Goal: Task Accomplishment & Management: Use online tool/utility

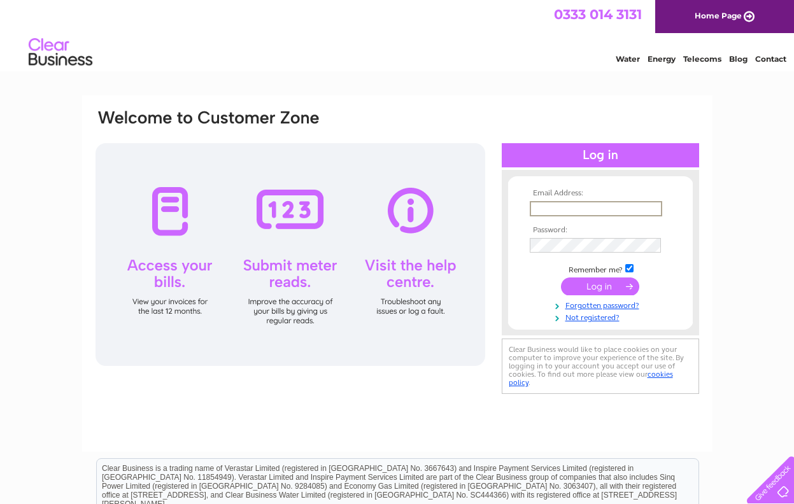
type input "northayrshirepsychology@protonmail.com"
click at [600, 285] on input "submit" at bounding box center [600, 287] width 78 height 18
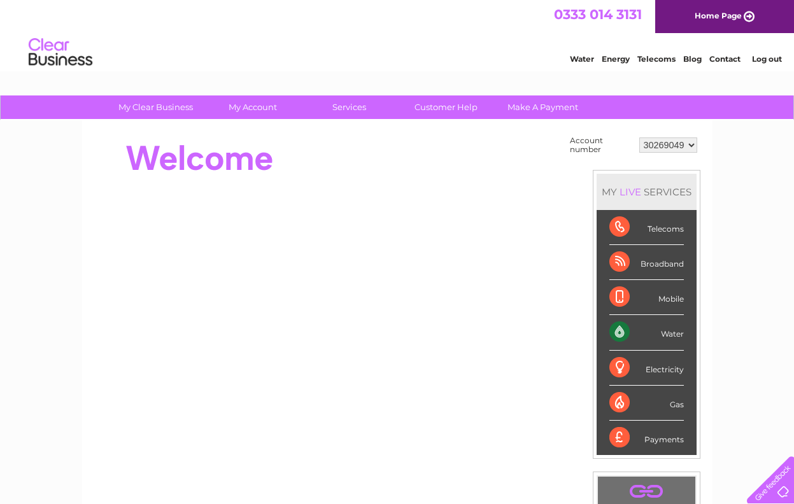
click at [643, 331] on div "Water" at bounding box center [646, 332] width 74 height 35
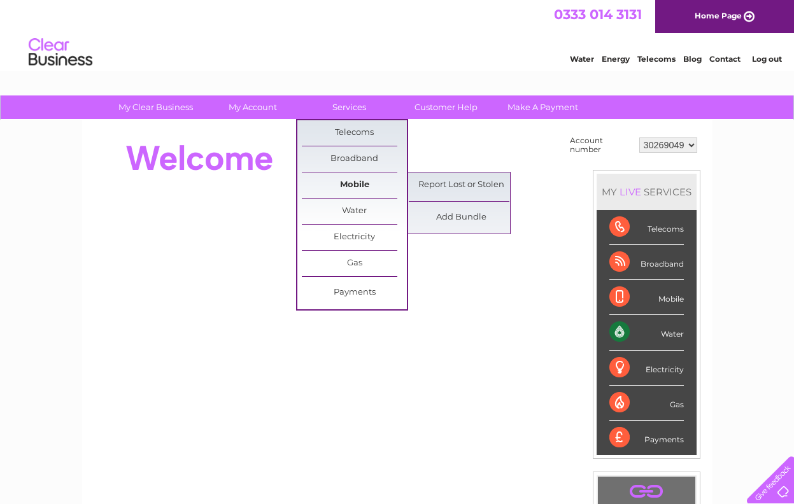
click at [361, 181] on link "Mobile" at bounding box center [354, 185] width 105 height 25
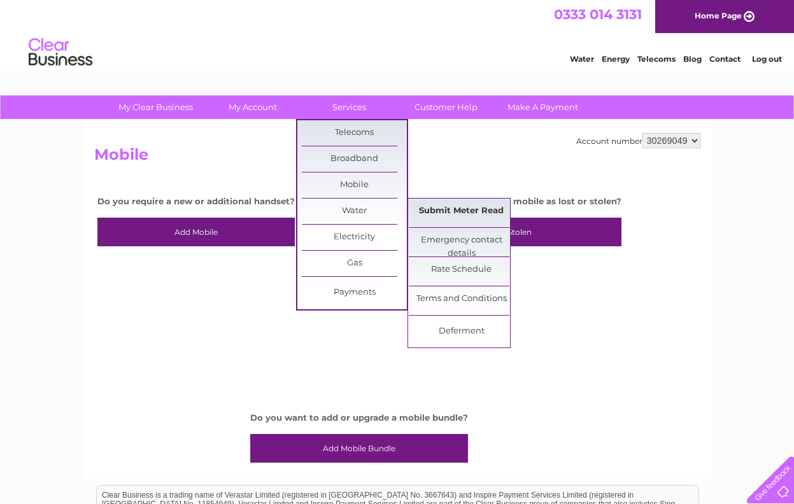
click at [445, 214] on link "Submit Meter Read" at bounding box center [461, 211] width 105 height 25
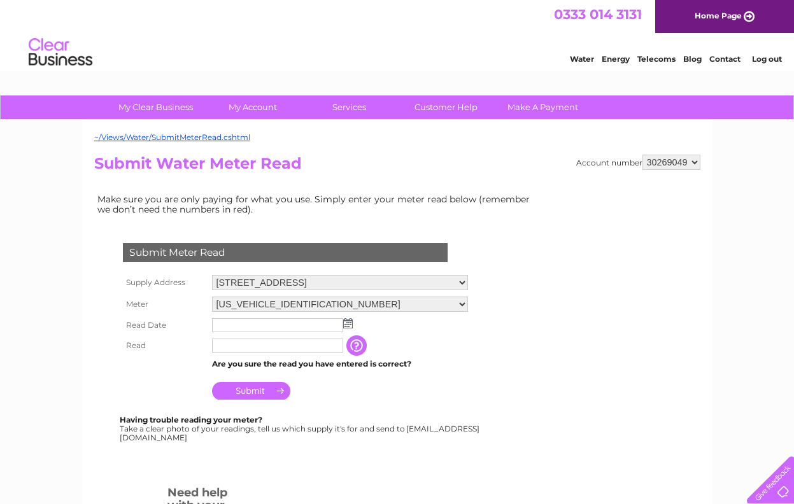
click at [351, 322] on img at bounding box center [348, 323] width 10 height 10
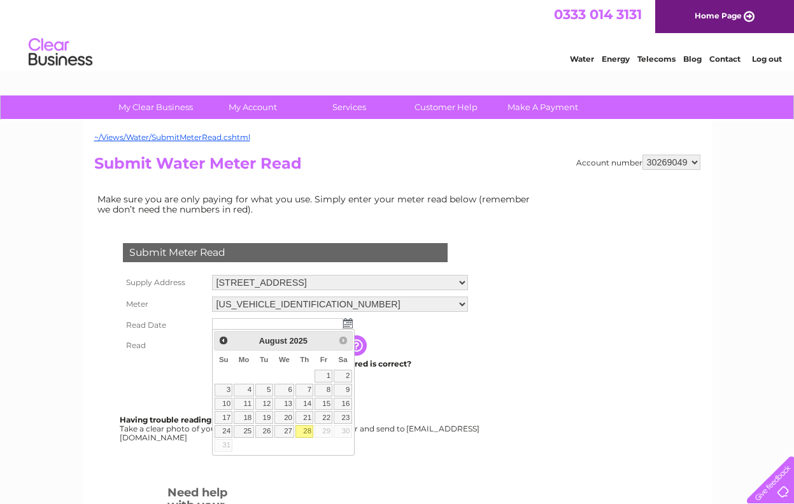
click at [305, 433] on link "28" at bounding box center [304, 431] width 18 height 13
type input "2025/08/28"
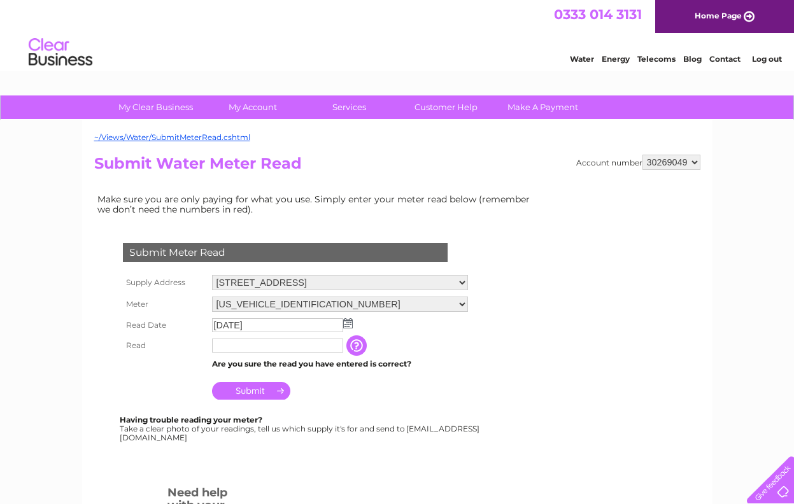
click at [242, 344] on input "text" at bounding box center [277, 346] width 131 height 14
type input "00006"
click at [250, 395] on input "Submit" at bounding box center [251, 392] width 78 height 18
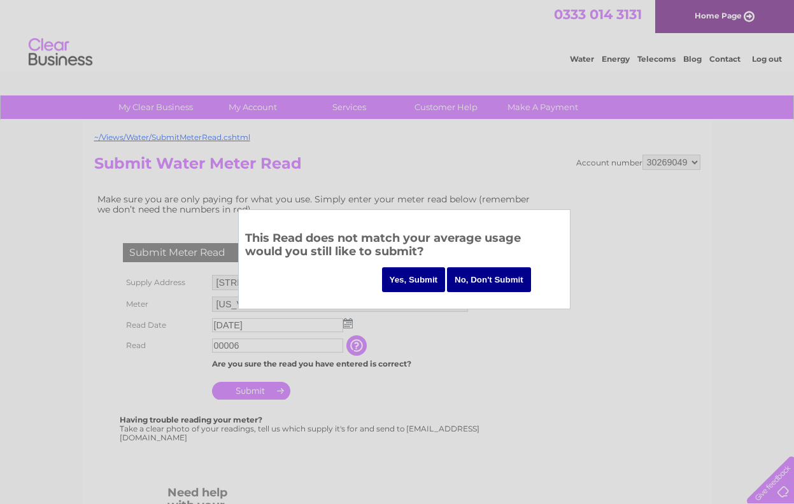
click at [411, 276] on input "Yes, Submit" at bounding box center [414, 279] width 64 height 25
